Goal: Information Seeking & Learning: Learn about a topic

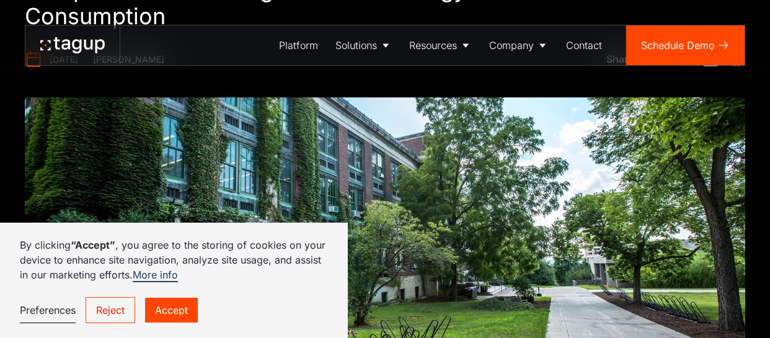
scroll to position [197, 0]
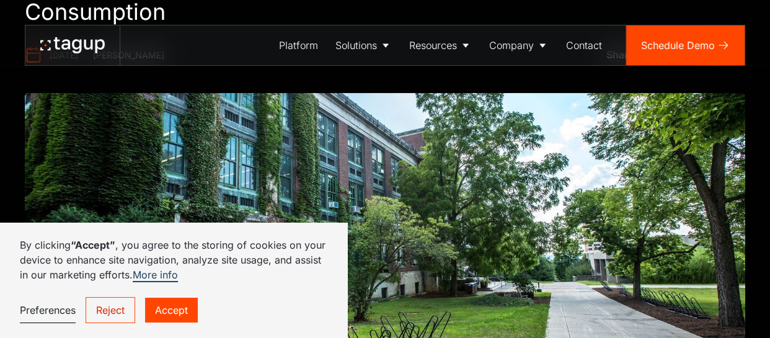
click at [124, 314] on link "Reject" at bounding box center [111, 310] width 50 height 26
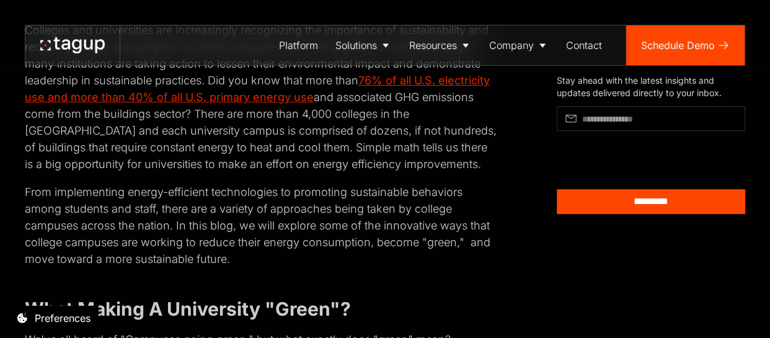
scroll to position [726, 0]
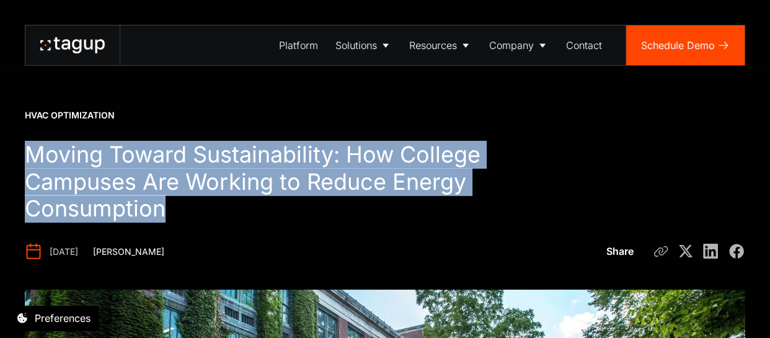
drag, startPoint x: 183, startPoint y: 203, endPoint x: 0, endPoint y: 154, distance: 189.4
click at [0, 154] on div "HVAC Optimization Moving Toward Sustainability: How College Campuses Are Workin…" at bounding box center [385, 309] width 770 height 618
copy h1 "Moving Toward Sustainability: How College Campuses Are Working to Reduce Energy…"
